Goal: Task Accomplishment & Management: Use online tool/utility

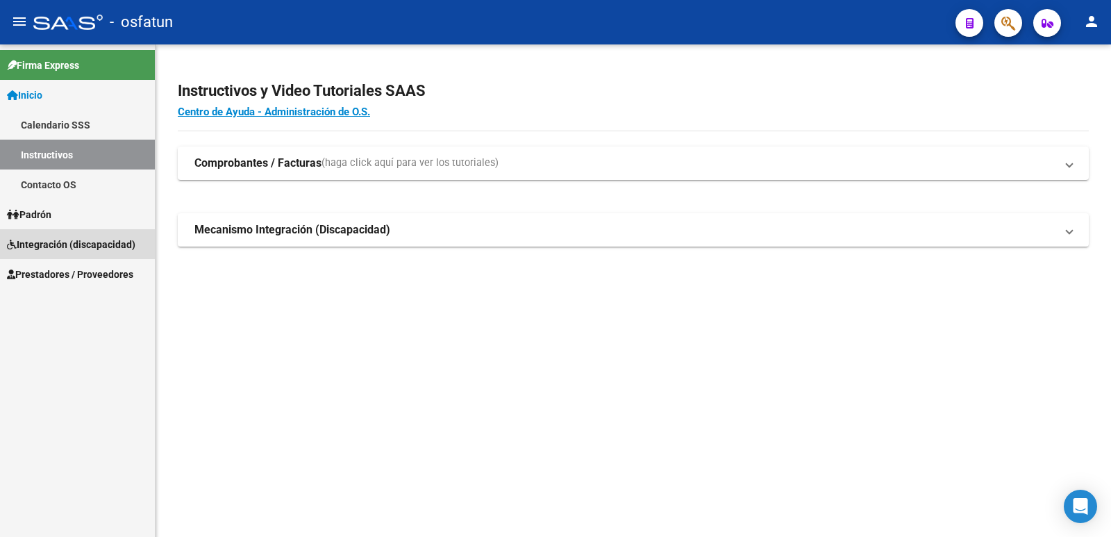
click at [37, 243] on span "Integración (discapacidad)" at bounding box center [71, 244] width 128 height 15
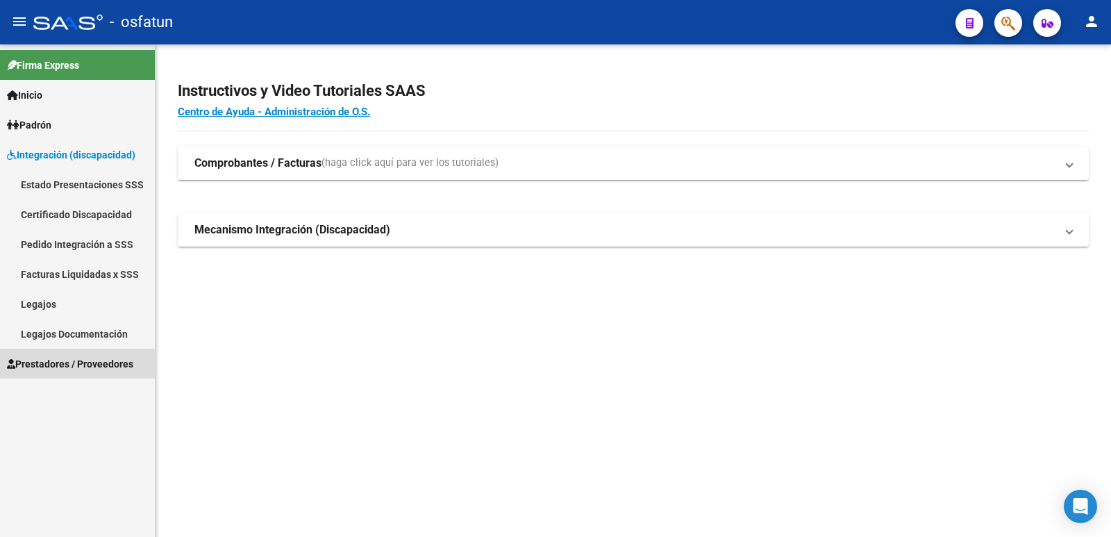
click at [51, 358] on span "Prestadores / Proveedores" at bounding box center [70, 363] width 126 height 15
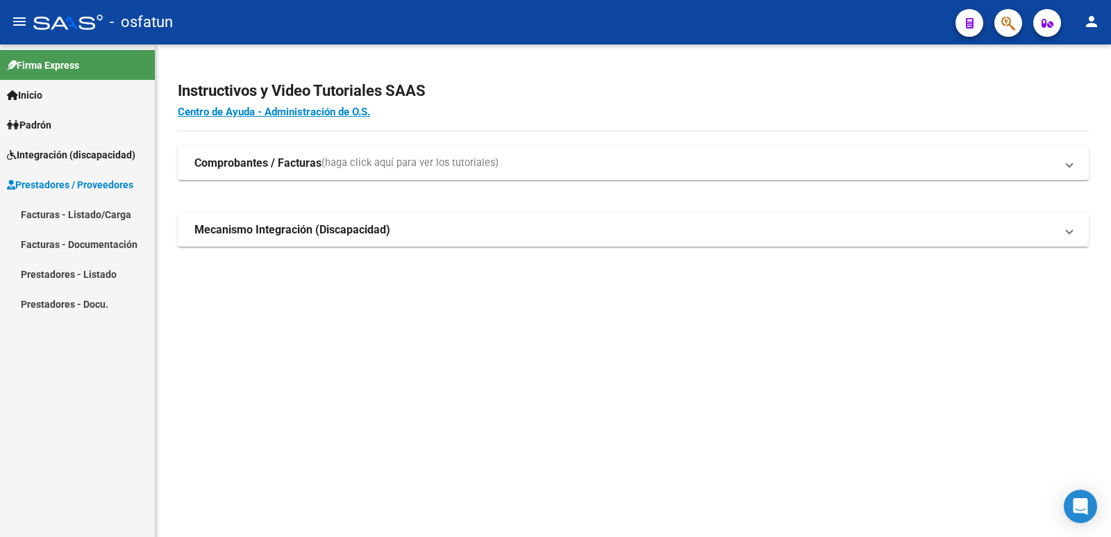
click at [39, 210] on link "Facturas - Listado/Carga" at bounding box center [77, 214] width 155 height 30
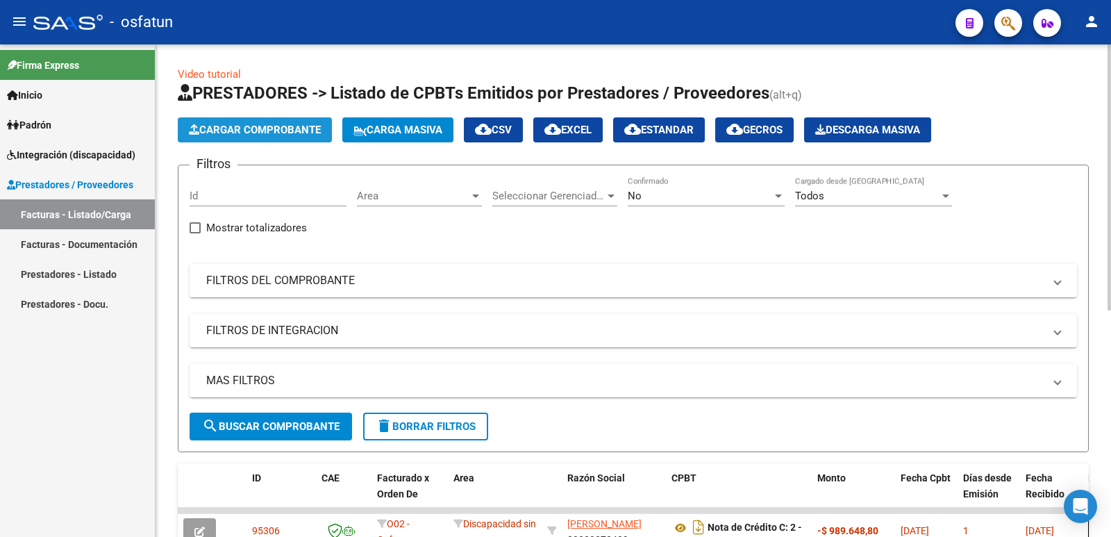
click at [301, 128] on span "Cargar Comprobante" at bounding box center [255, 130] width 132 height 12
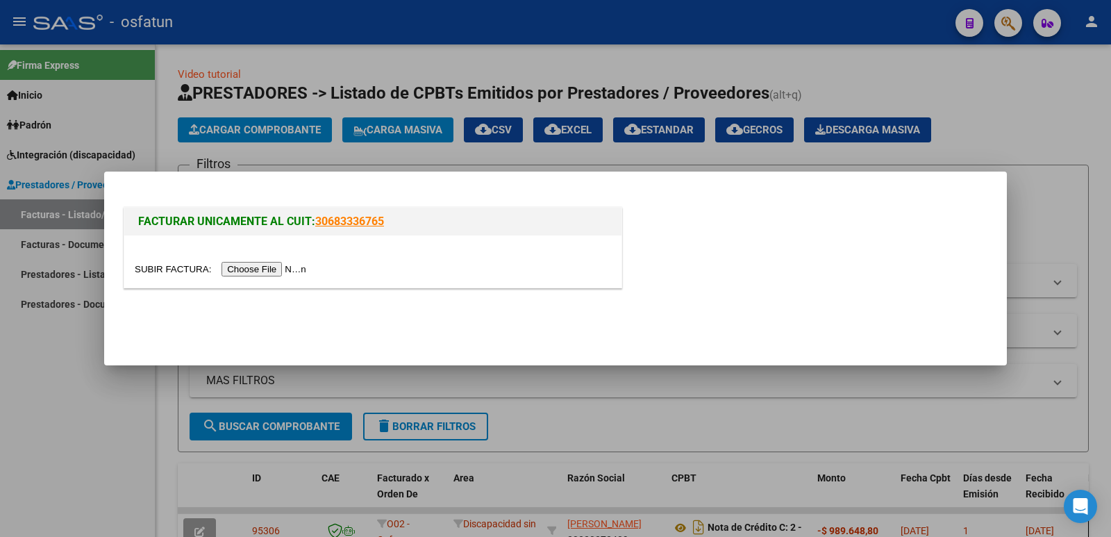
click at [283, 271] on input "file" at bounding box center [223, 269] width 176 height 15
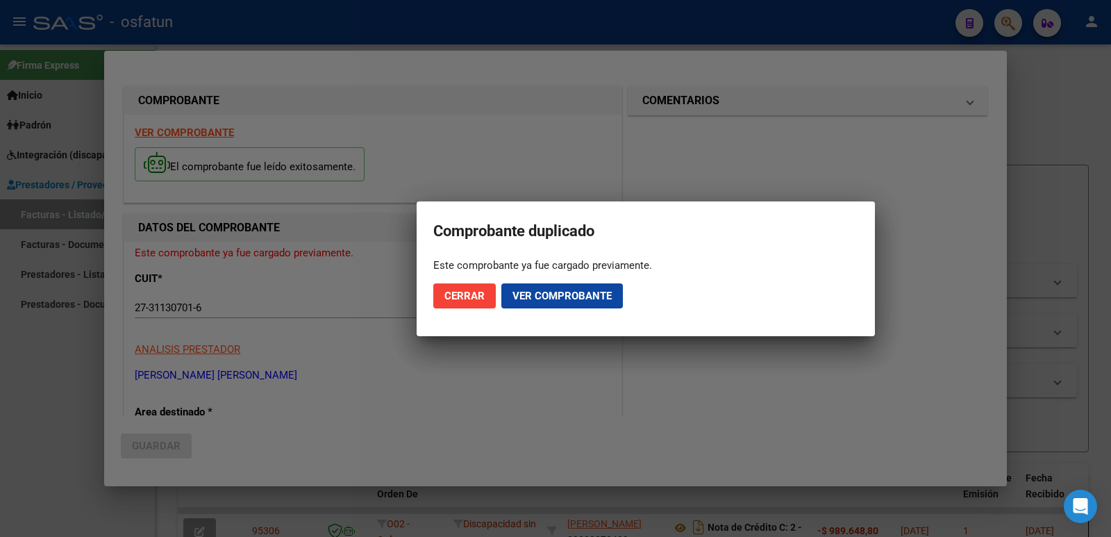
drag, startPoint x: 528, startPoint y: 292, endPoint x: 471, endPoint y: 341, distance: 74.9
click at [471, 341] on div "COMPROBANTE VER COMPROBANTE El comprobante fue leído exitosamente. DATOS DEL CO…" at bounding box center [555, 268] width 1111 height 537
click at [457, 294] on span "Cerrar" at bounding box center [464, 296] width 40 height 12
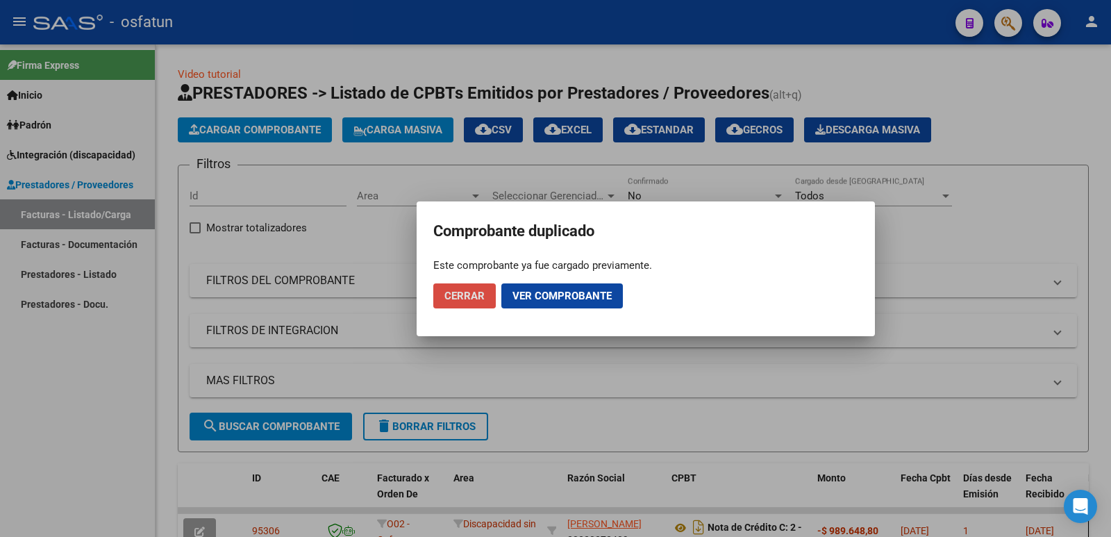
click at [454, 295] on span "Cerrar" at bounding box center [464, 296] width 40 height 12
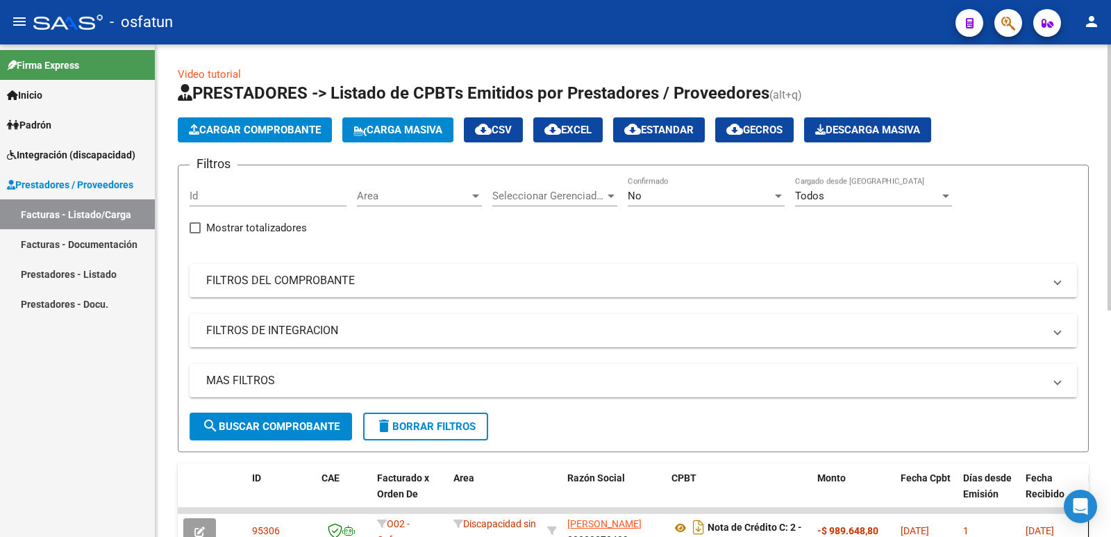
click at [277, 330] on mat-panel-title "FILTROS DE INTEGRACION" at bounding box center [624, 330] width 837 height 15
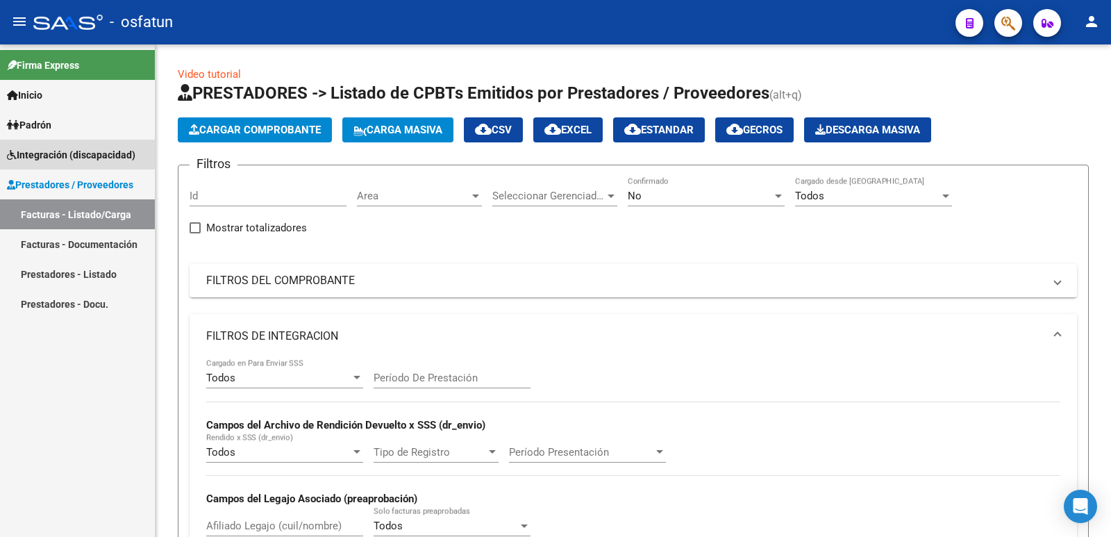
click at [35, 154] on span "Integración (discapacidad)" at bounding box center [71, 154] width 128 height 15
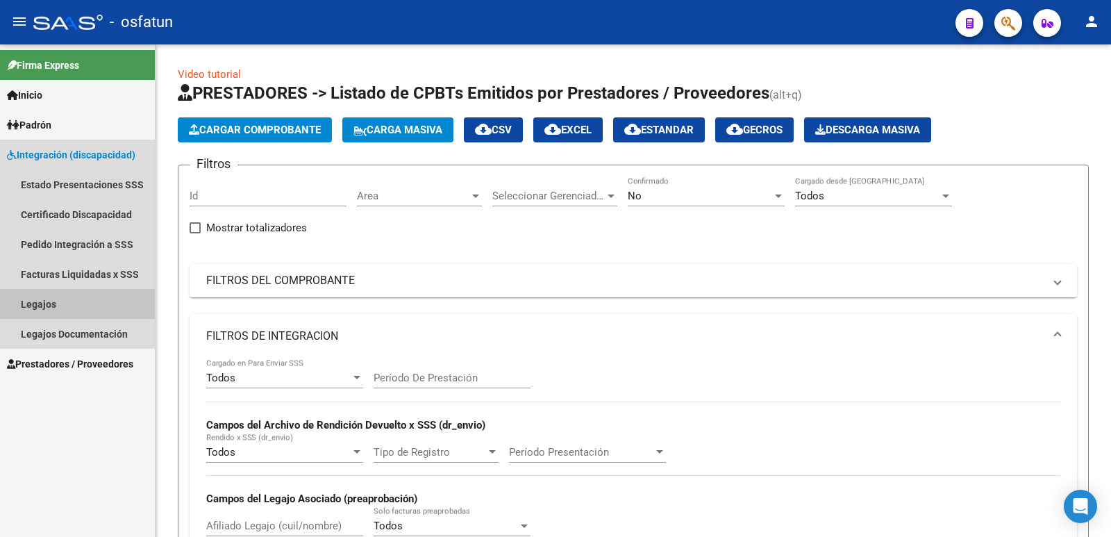
click at [44, 298] on link "Legajos" at bounding box center [77, 304] width 155 height 30
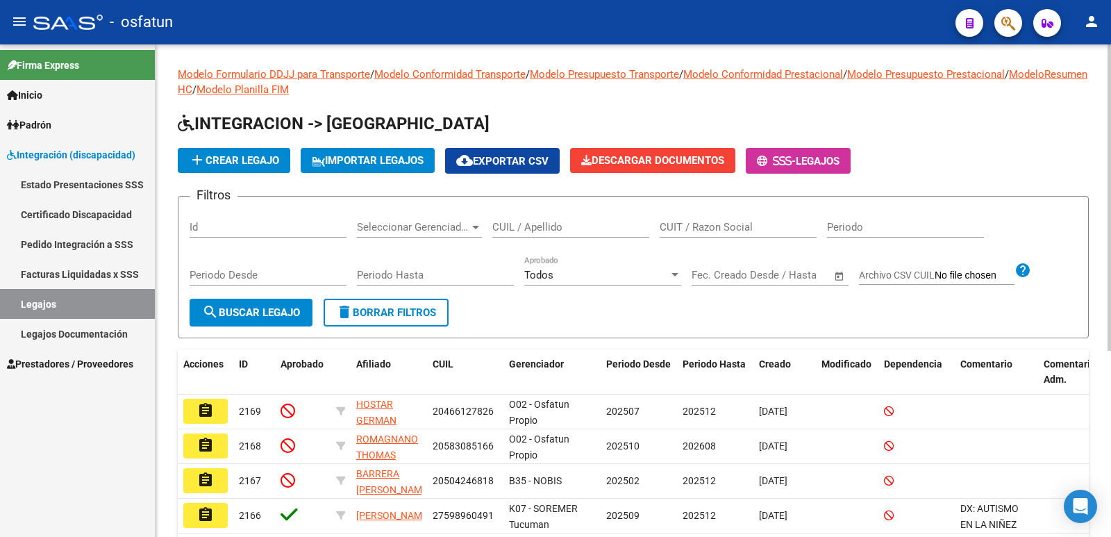
click at [563, 226] on input "CUIL / Apellido" at bounding box center [570, 227] width 157 height 12
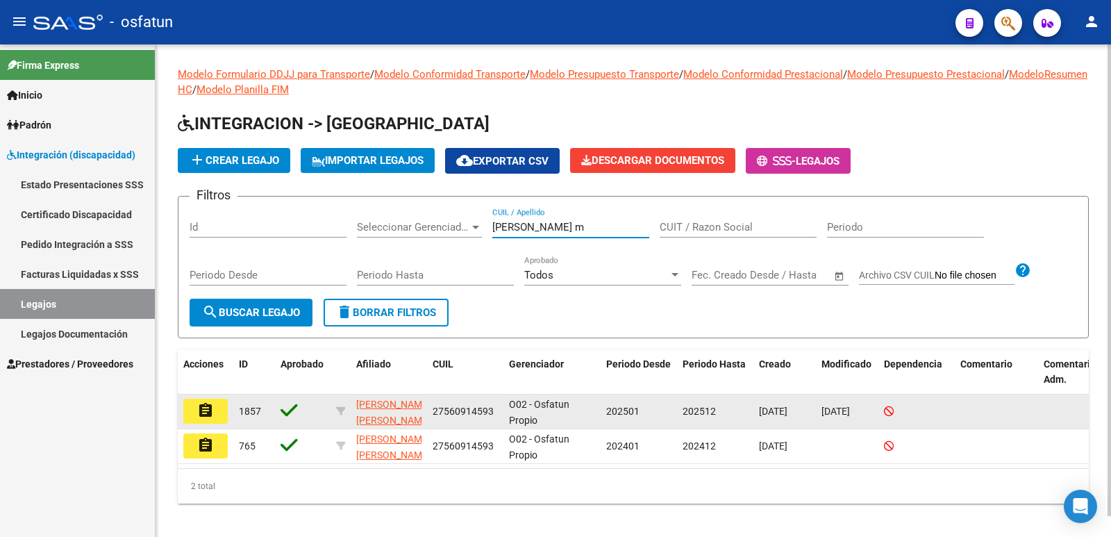
type input "[PERSON_NAME] m"
click at [203, 410] on mat-icon "assignment" at bounding box center [205, 410] width 17 height 17
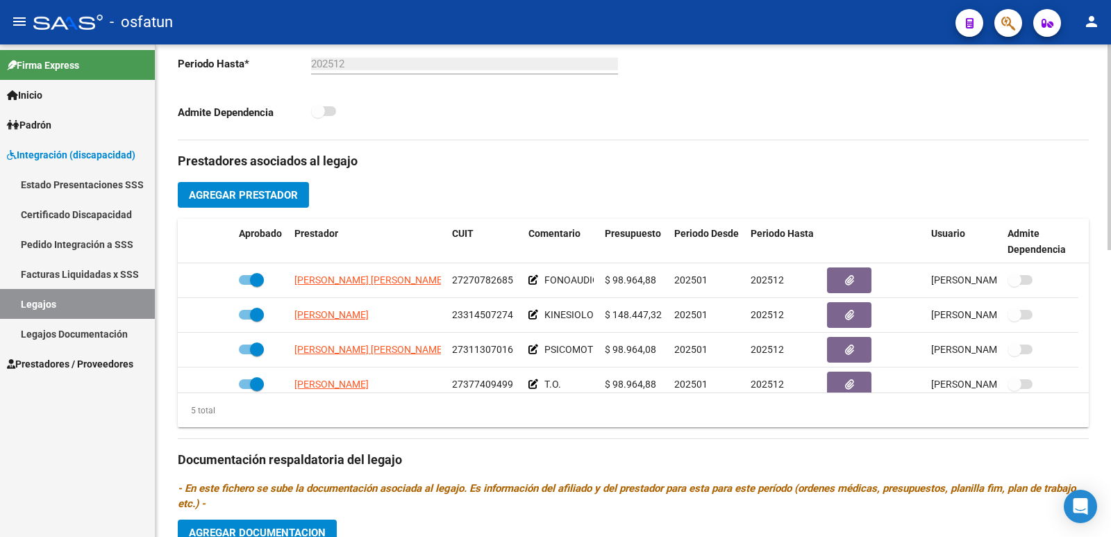
scroll to position [417, 0]
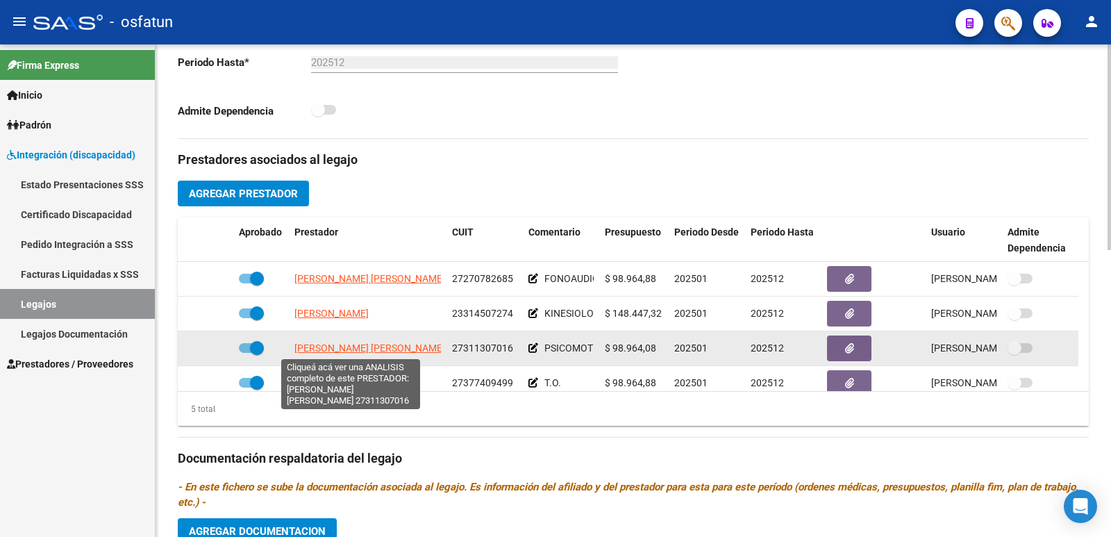
click at [333, 349] on span "[PERSON_NAME] [PERSON_NAME]" at bounding box center [369, 347] width 151 height 11
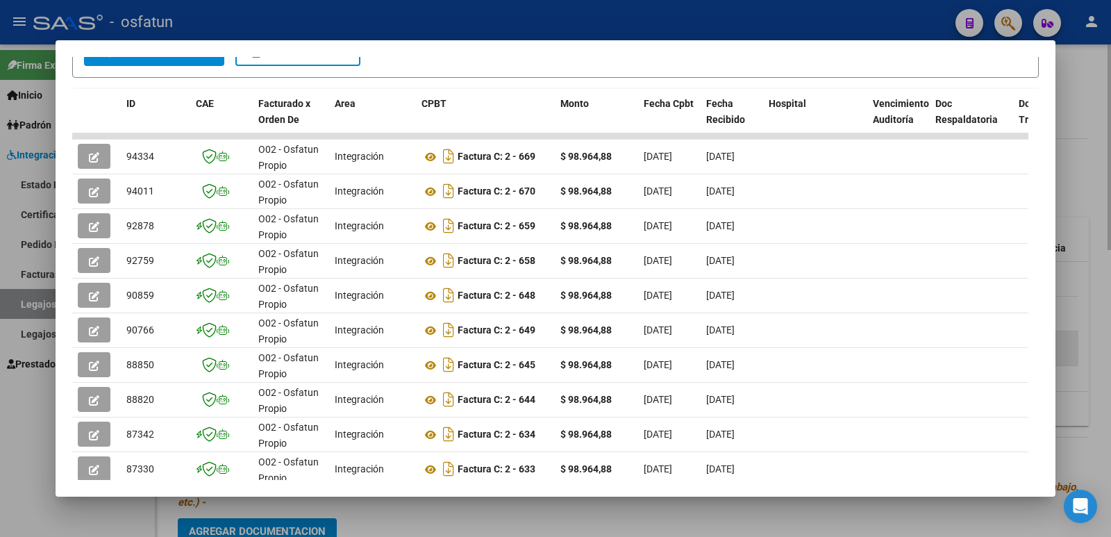
scroll to position [278, 0]
